Goal: Transaction & Acquisition: Purchase product/service

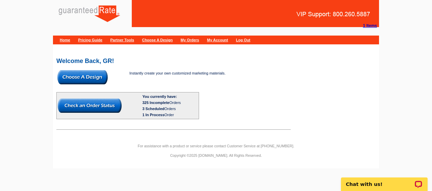
click at [96, 79] on img at bounding box center [82, 77] width 50 height 14
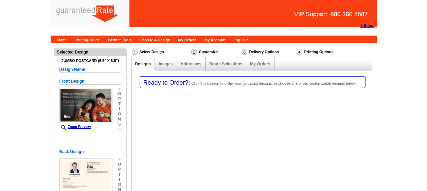
select select "1"
select select "2"
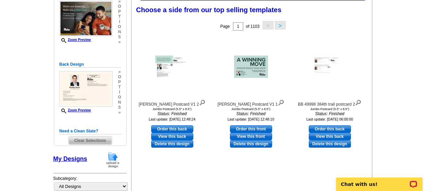
scroll to position [113, 0]
click at [112, 155] on img at bounding box center [113, 159] width 18 height 17
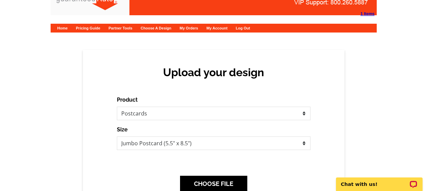
scroll to position [12, 0]
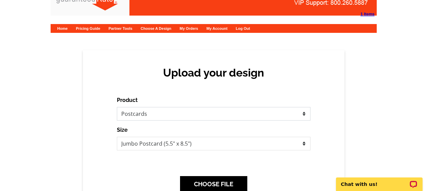
click at [219, 112] on select "Please select the type of file... Postcards Calendars Business Cards Letters an…" at bounding box center [213, 114] width 193 height 14
select select "3"
click at [117, 107] on select "Please select the type of file... Postcards Calendars Business Cards Letters an…" at bounding box center [213, 114] width 193 height 14
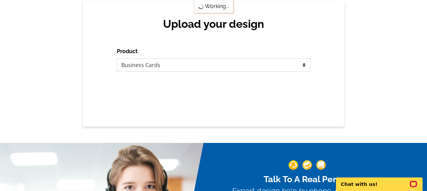
scroll to position [60, 0]
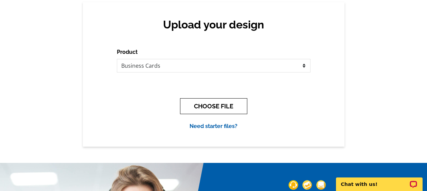
click at [220, 101] on button "CHOOSE FILE" at bounding box center [213, 106] width 67 height 16
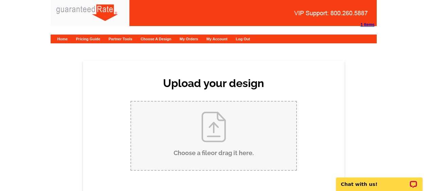
scroll to position [0, 0]
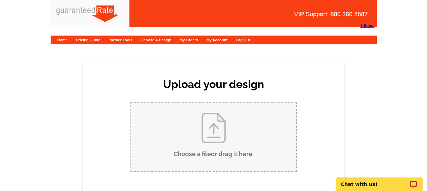
click at [195, 119] on input "Choose a file or drag it here ." at bounding box center [213, 137] width 165 height 69
type input "C:\fakepath\Michelle Ormandy Business Card Proof.pdf"
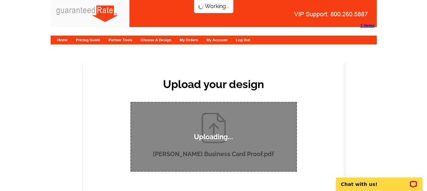
scroll to position [29, 0]
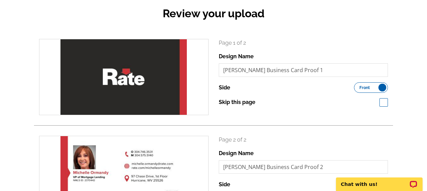
scroll to position [163, 0]
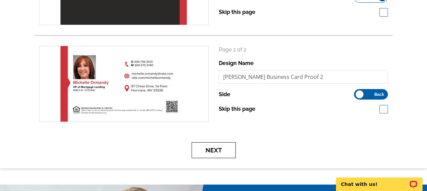
click at [226, 153] on button "Next" at bounding box center [213, 151] width 44 height 16
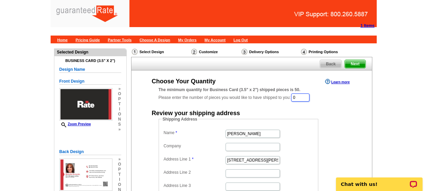
click at [302, 98] on input "0" at bounding box center [300, 98] width 18 height 8
type input "1000"
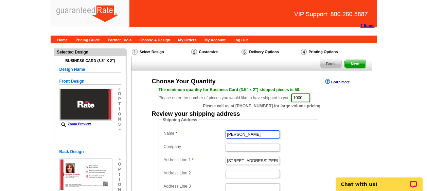
type input "[PERSON_NAME]"
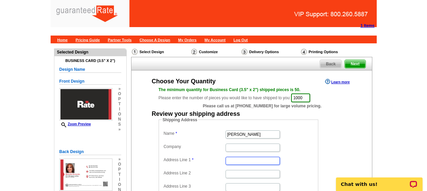
paste input "135 Driftwood Dr"
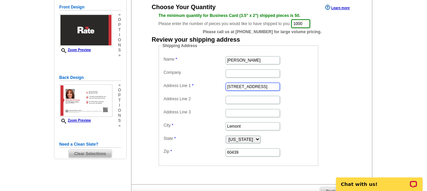
type input "135 Driftwood Dr"
click at [238, 125] on input "Lemont" at bounding box center [252, 127] width 54 height 8
paste input "Shady Spring"
type input "Shady Spring"
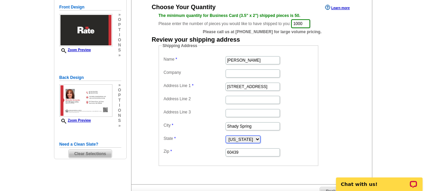
click at [250, 138] on select "Alabama Alaska Arizona Arkansas California Colorado Connecticut District of Col…" at bounding box center [242, 140] width 35 height 8
select select "WV"
click at [225, 136] on select "Alabama Alaska Arizona Arkansas California Colorado Connecticut District of Col…" at bounding box center [242, 140] width 35 height 8
click at [246, 151] on input "60439" at bounding box center [252, 153] width 54 height 8
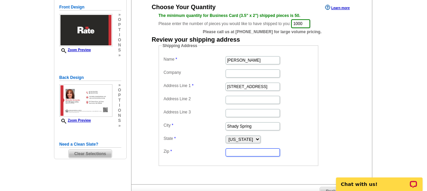
paste input "25918"
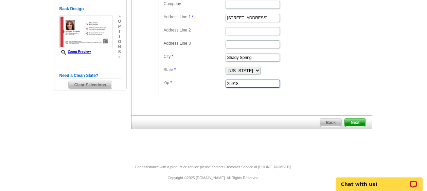
type input "25918"
click at [353, 120] on span "Next" at bounding box center [354, 123] width 20 height 8
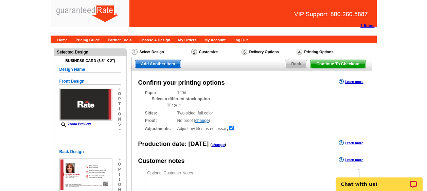
scroll to position [125, 0]
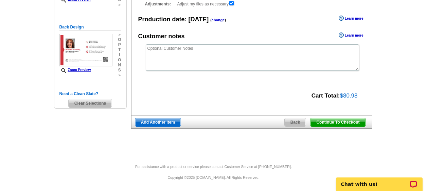
click at [330, 125] on span "Continue To Checkout" at bounding box center [337, 122] width 55 height 8
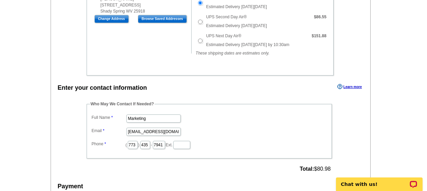
scroll to position [226, 0]
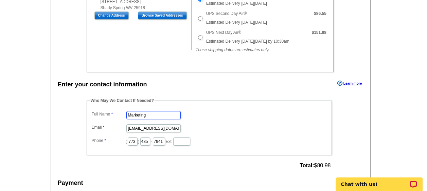
click at [151, 111] on input "Marketing" at bounding box center [153, 115] width 54 height 8
type input "a"
type input "Ally Adkison"
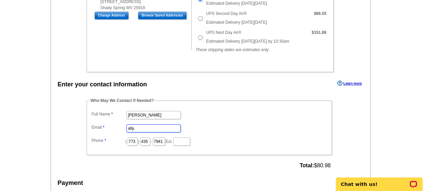
type input "ally.adkison@rate.com"
type input "312"
type input "509"
type input "4259"
click at [243, 130] on dd "ally.adkison@rate.com" at bounding box center [209, 128] width 238 height 11
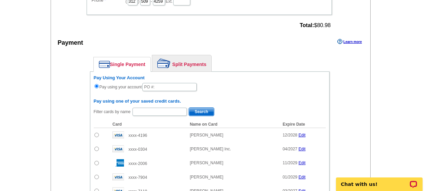
scroll to position [368, 0]
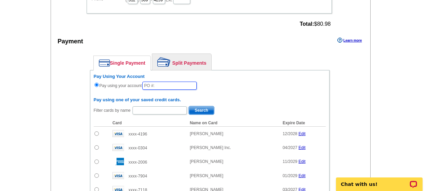
click at [169, 86] on input "text" at bounding box center [169, 86] width 54 height 8
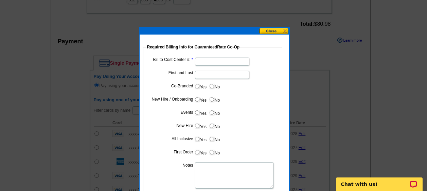
type input "09102025_216_AA"
click at [201, 60] on input "Bill to Cost Center #:" at bounding box center [222, 62] width 54 height 8
type input "5247"
type input "Michelle Ormandy"
click at [212, 86] on input "No" at bounding box center [211, 86] width 4 height 4
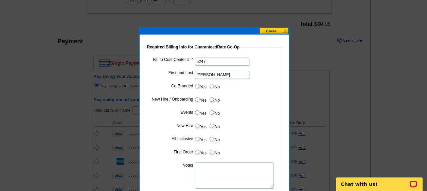
radio input "true"
click at [195, 101] on input "Yes" at bounding box center [197, 99] width 4 height 4
radio input "true"
click at [215, 116] on label "No" at bounding box center [214, 113] width 11 height 8
click at [214, 115] on input "No" at bounding box center [211, 113] width 4 height 4
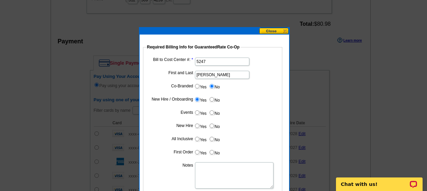
radio input "true"
click at [191, 128] on label "New Hire" at bounding box center [170, 126] width 45 height 6
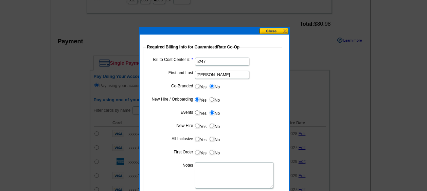
click at [191, 127] on label "New Hire" at bounding box center [170, 126] width 45 height 6
click at [195, 126] on input "Yes" at bounding box center [197, 126] width 4 height 4
radio input "true"
click at [213, 140] on input "No" at bounding box center [211, 139] width 4 height 4
radio input "true"
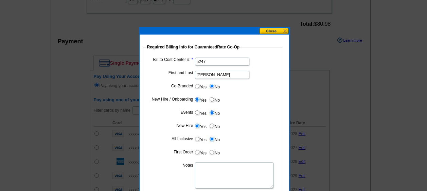
click at [200, 152] on label "Yes" at bounding box center [200, 153] width 13 height 8
click at [199, 152] on input "Yes" at bounding box center [197, 152] width 4 height 4
radio input "true"
click at [212, 170] on textarea "Notes" at bounding box center [234, 176] width 78 height 26
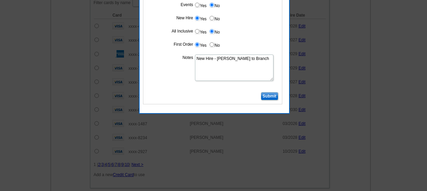
type textarea "New Hire - Bill to Branch"
click at [272, 96] on input "Submit" at bounding box center [269, 96] width 17 height 8
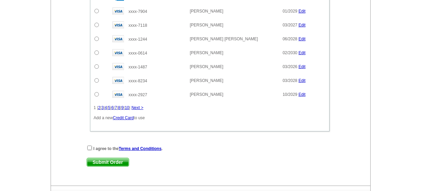
scroll to position [534, 0]
click at [90, 148] on input "checkbox" at bounding box center [89, 148] width 4 height 4
checkbox input "true"
click at [120, 160] on span "Submit Order" at bounding box center [108, 162] width 42 height 8
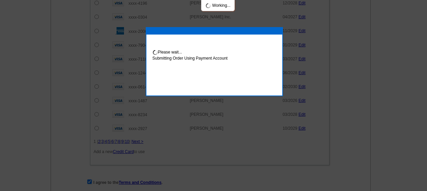
scroll to position [568, 0]
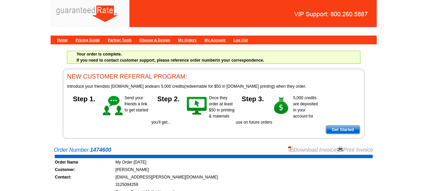
click at [288, 149] on link "Download Invoice" at bounding box center [312, 150] width 48 height 6
